Goal: Check status: Check status

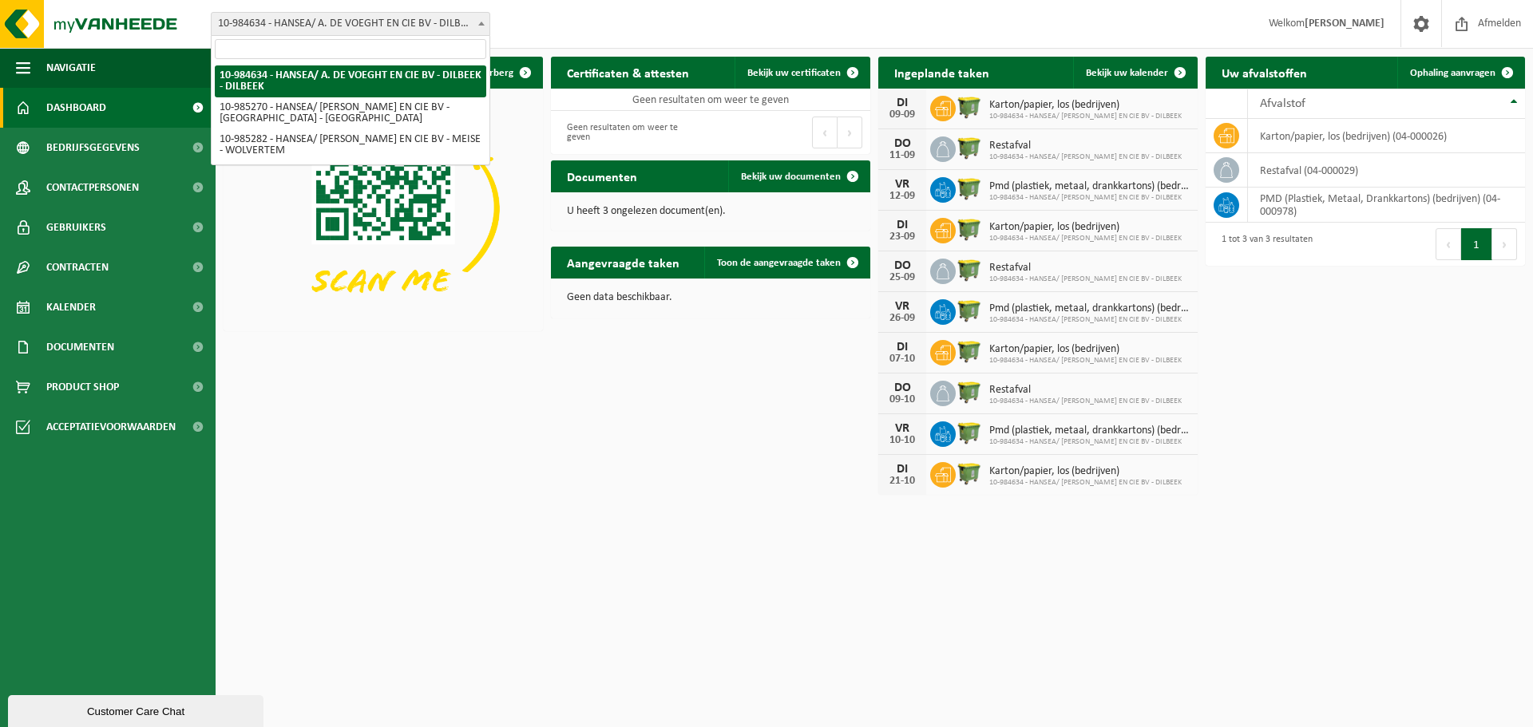
click at [392, 25] on span "10-984634 - HANSEA/ A. DE VOEGHT EN CIE BV - DILBEEK - DILBEEK" at bounding box center [351, 24] width 278 height 22
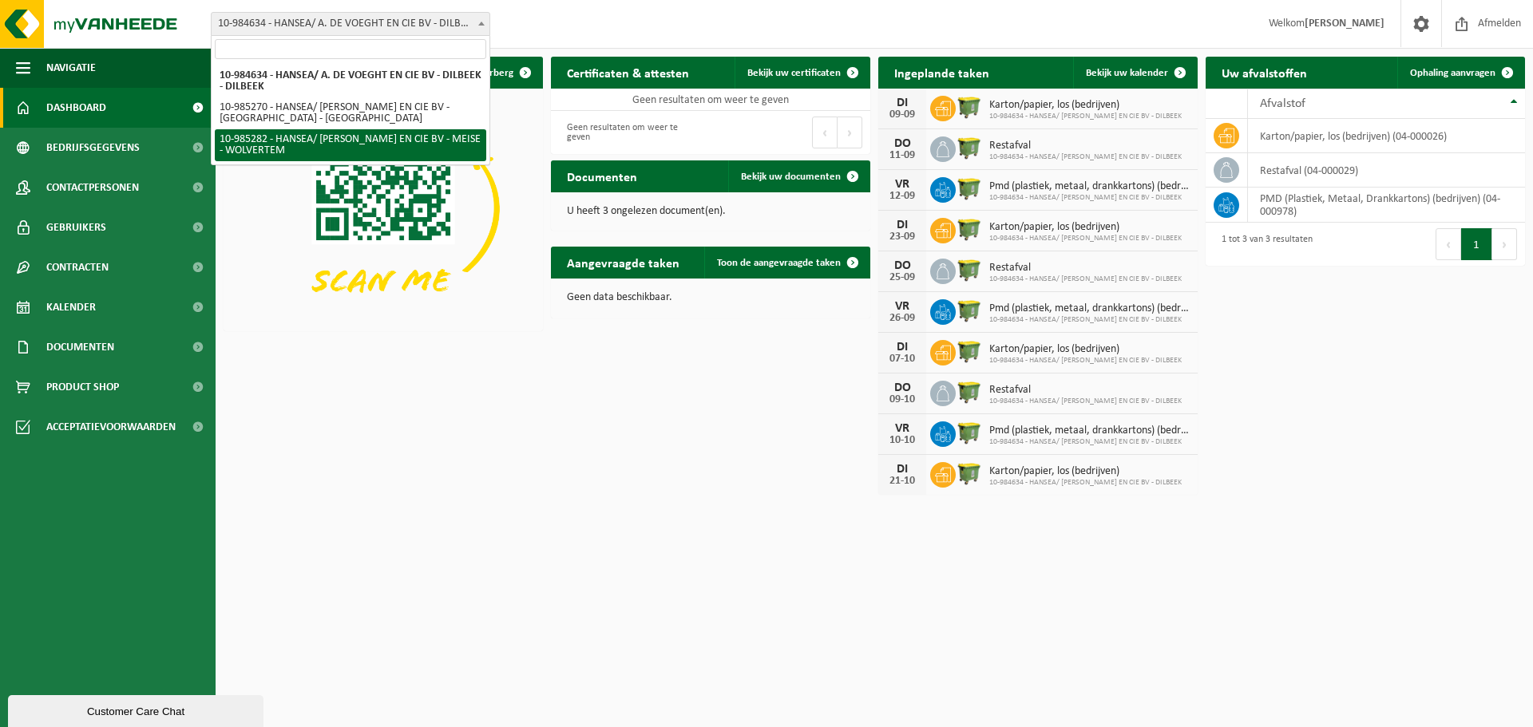
select select "164357"
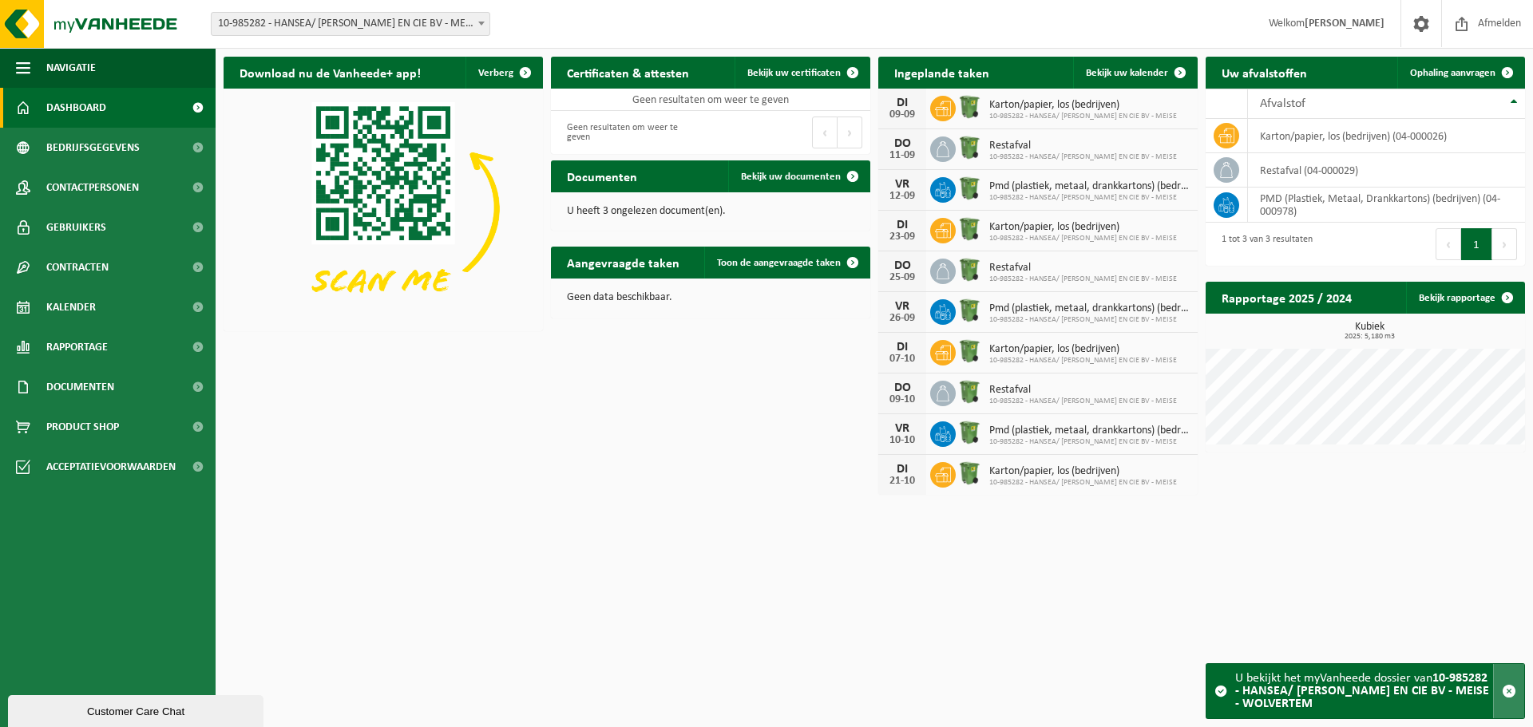
click at [1507, 696] on span "button" at bounding box center [1509, 691] width 14 height 14
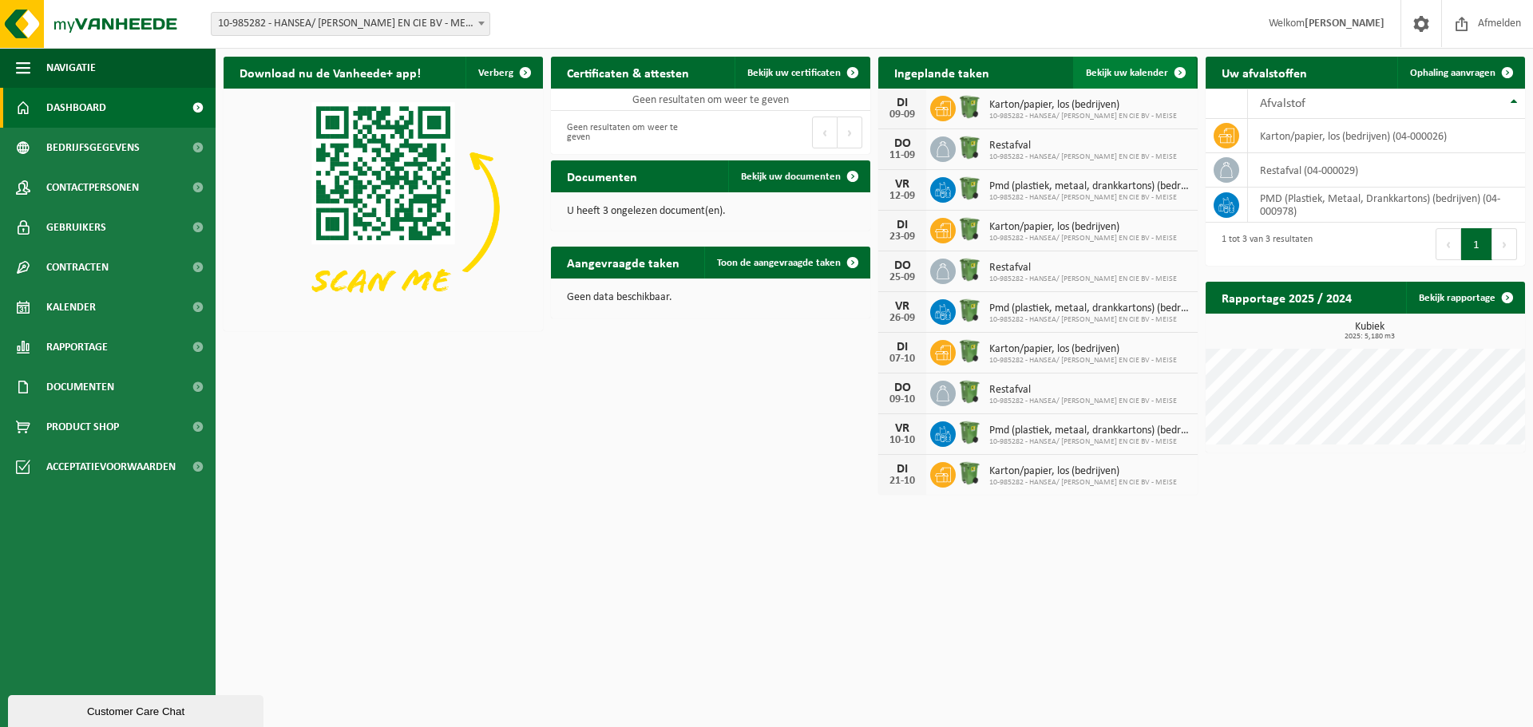
click at [1135, 78] on span "Bekijk uw kalender" at bounding box center [1127, 73] width 82 height 10
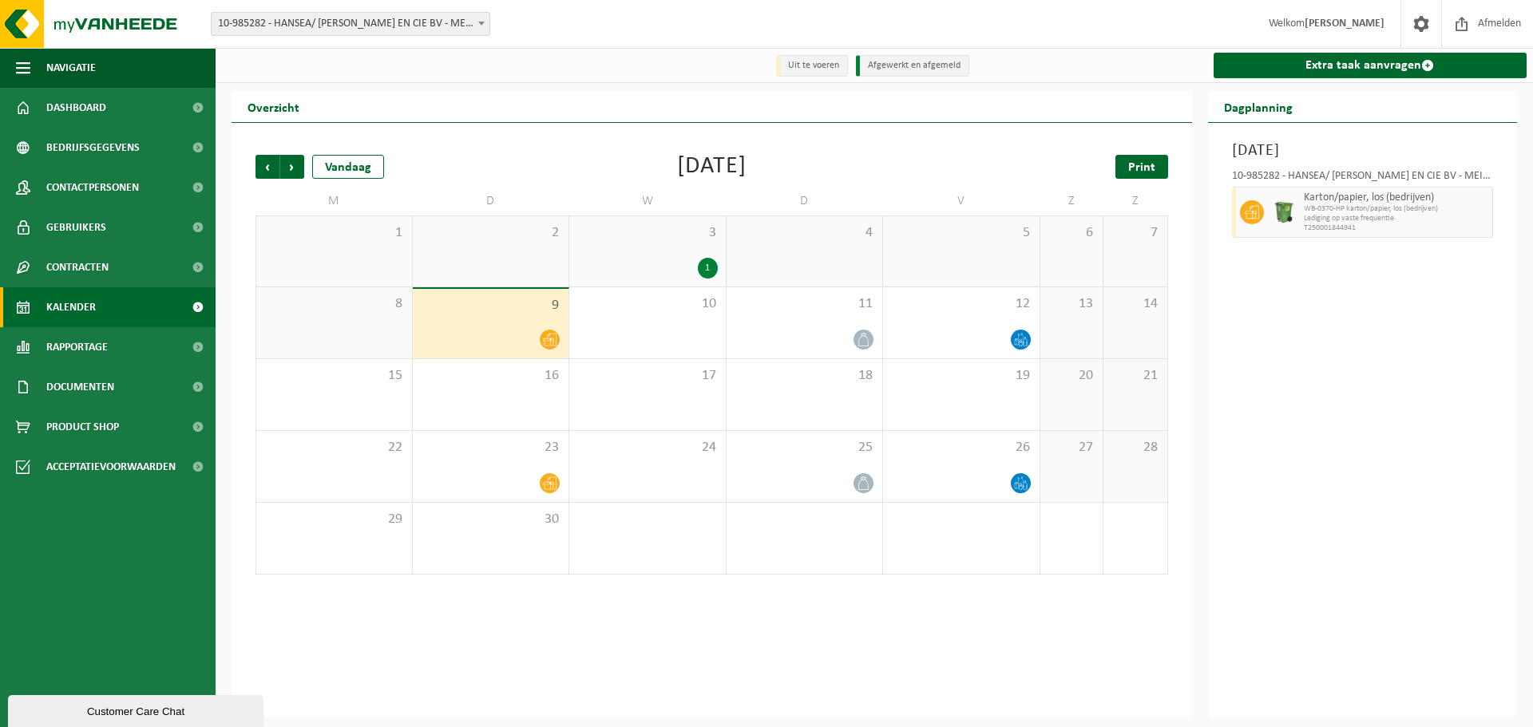
click at [1131, 167] on span "Print" at bounding box center [1141, 167] width 27 height 13
click at [293, 168] on span "Volgende" at bounding box center [292, 167] width 24 height 24
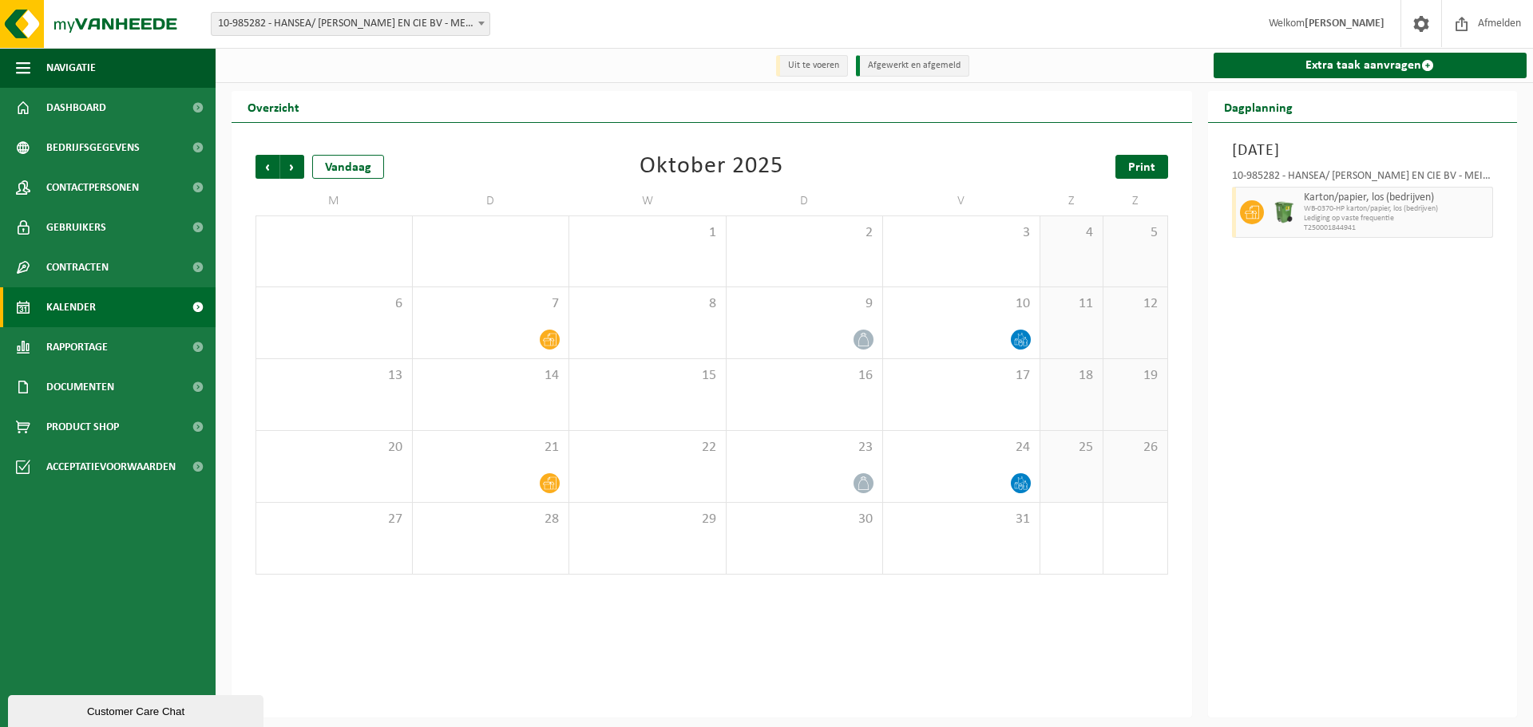
click at [1135, 164] on span "Print" at bounding box center [1141, 167] width 27 height 13
click at [291, 165] on span "Volgende" at bounding box center [292, 167] width 24 height 24
click at [1128, 161] on link "Print" at bounding box center [1141, 167] width 53 height 24
click at [271, 173] on span "Vorige" at bounding box center [268, 167] width 24 height 24
click at [287, 171] on span "Volgende" at bounding box center [292, 167] width 24 height 24
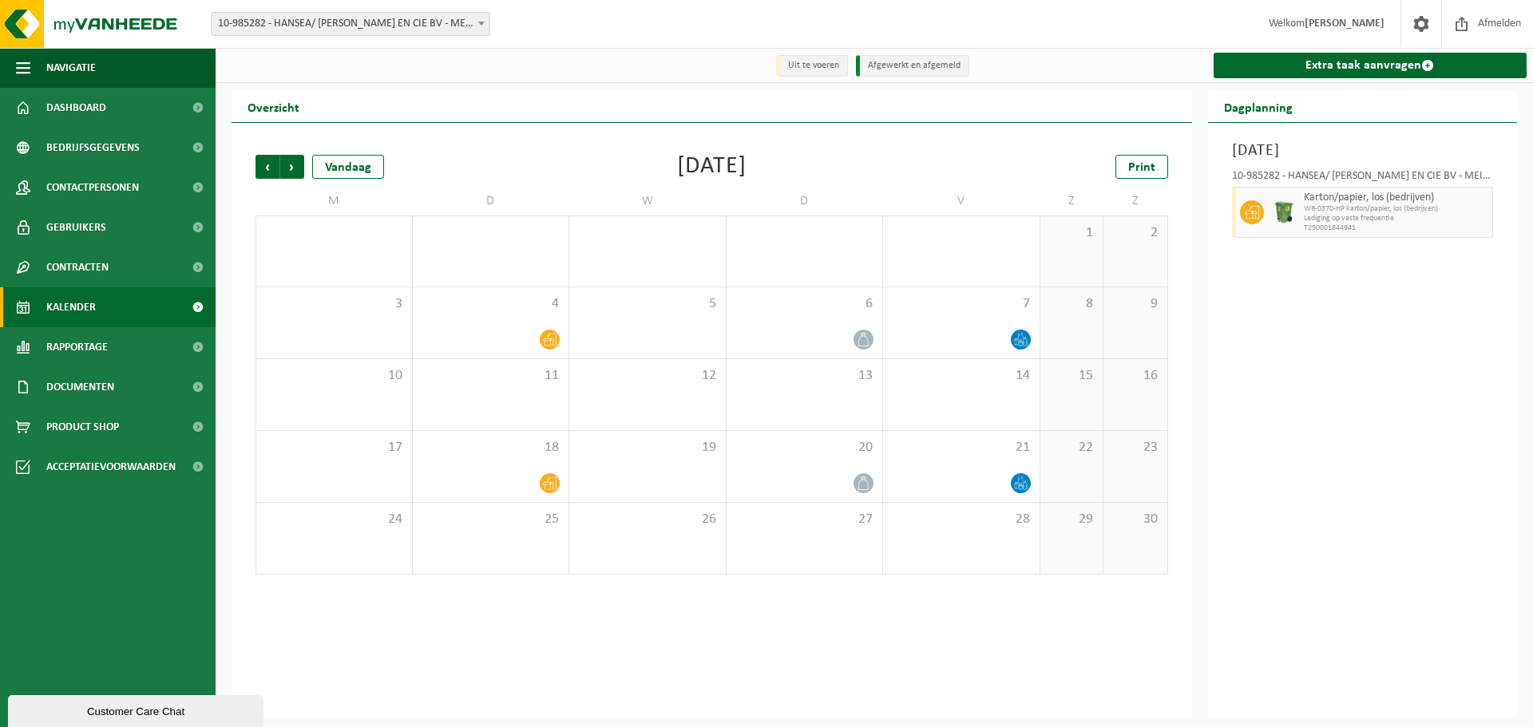
click at [287, 171] on span "Volgende" at bounding box center [292, 167] width 24 height 24
click at [276, 176] on span "Vorige" at bounding box center [268, 167] width 24 height 24
